Goal: Information Seeking & Learning: Learn about a topic

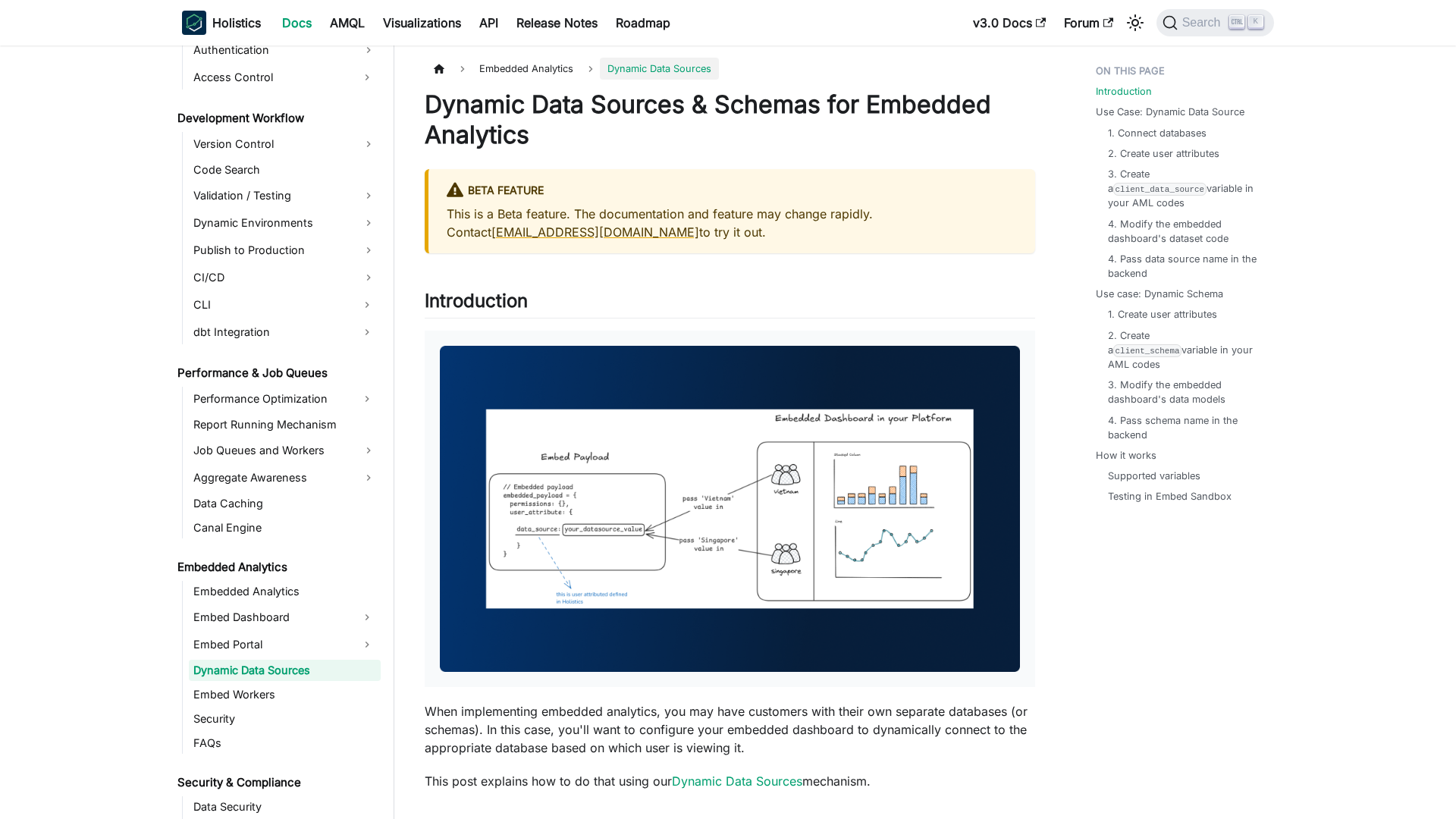
scroll to position [1114, 0]
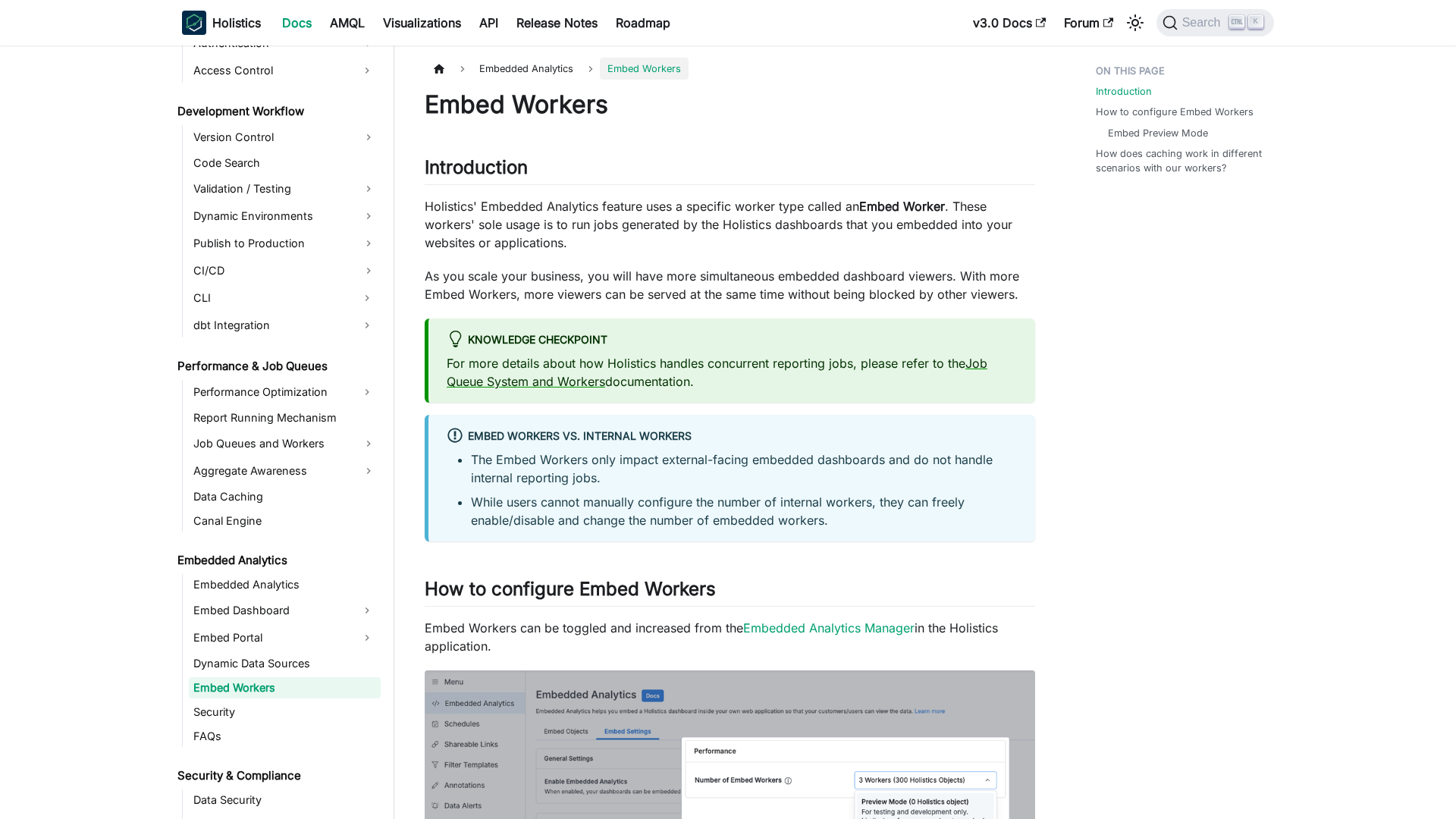
scroll to position [1138, 0]
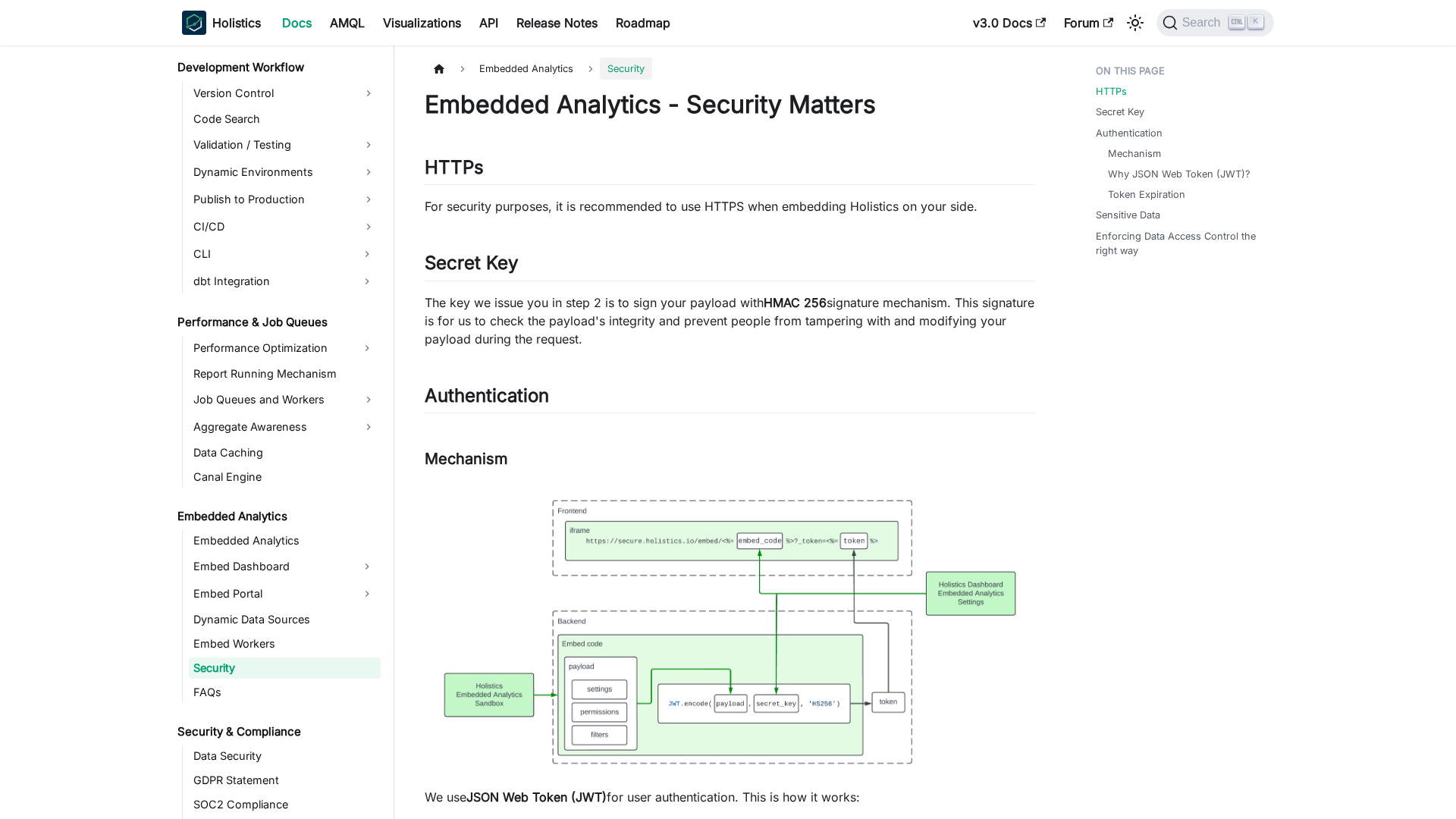
scroll to position [1162, 0]
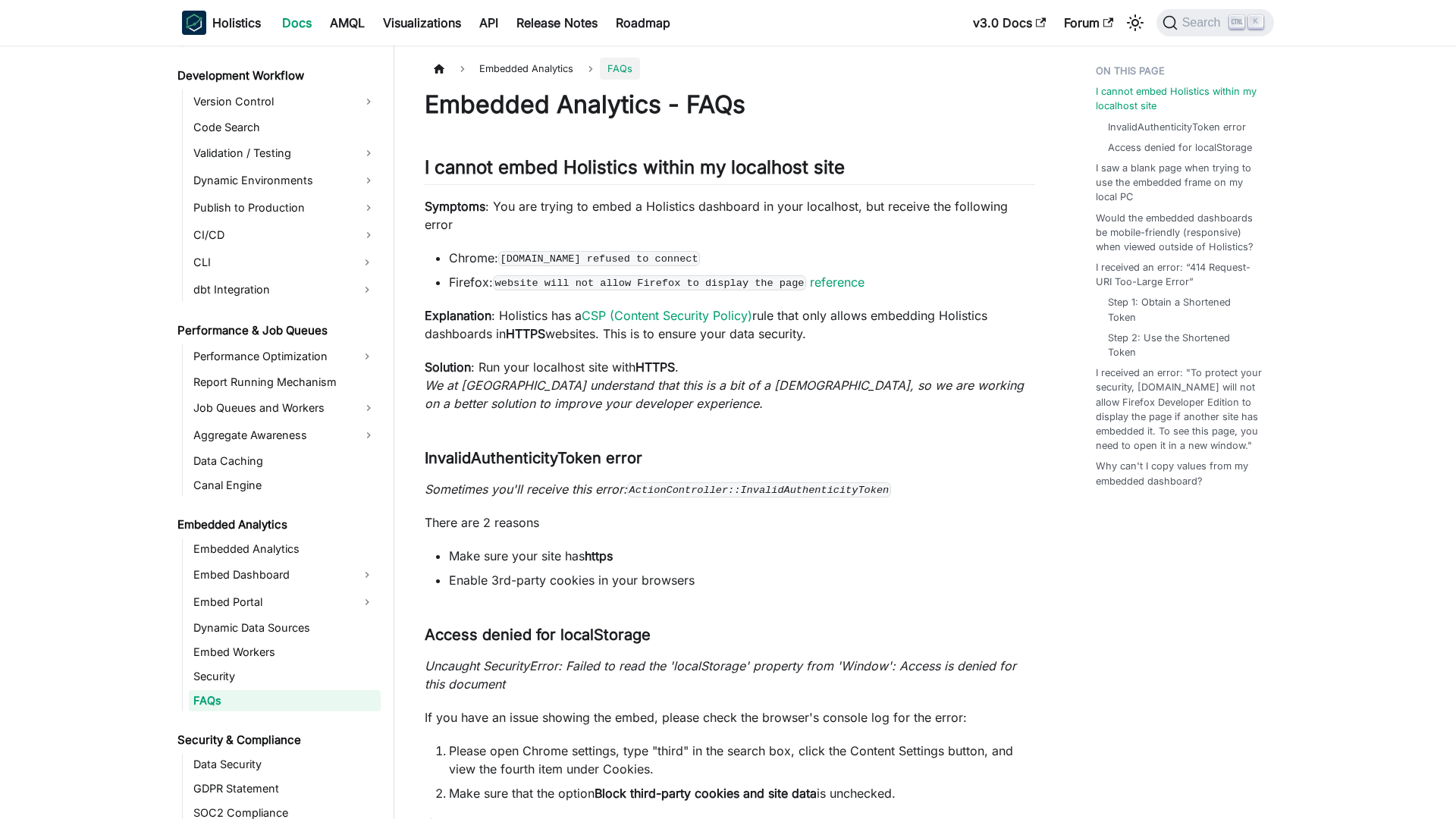
scroll to position [1186, 0]
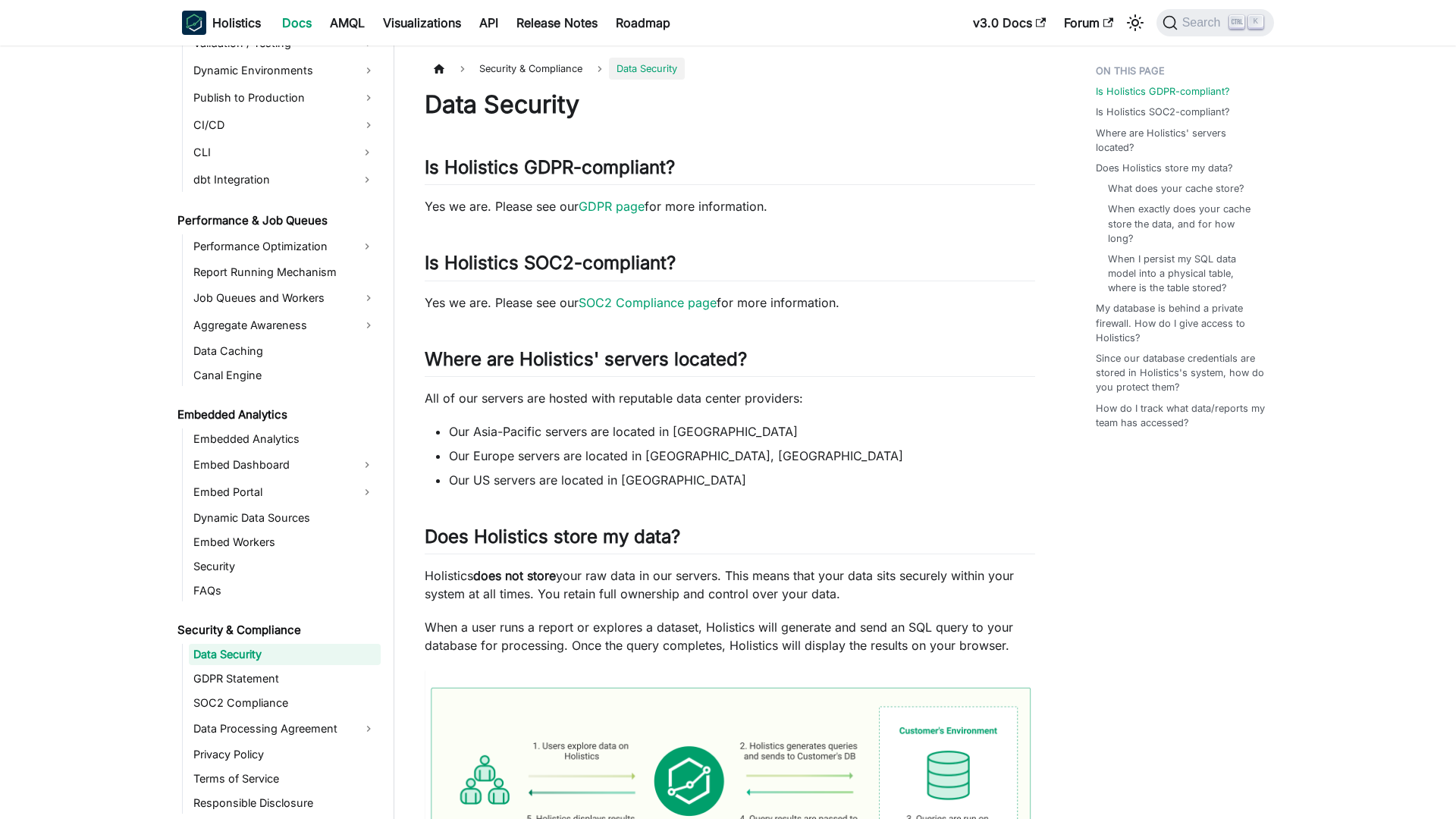
scroll to position [1250, 0]
